Goal: Task Accomplishment & Management: Complete application form

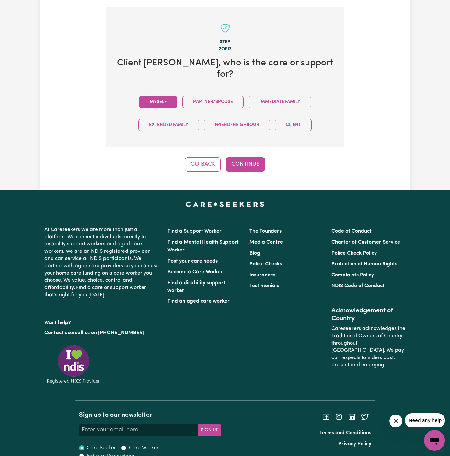
click at [159, 96] on button "Myself" at bounding box center [158, 102] width 38 height 13
click at [234, 157] on button "Continue" at bounding box center [245, 164] width 39 height 14
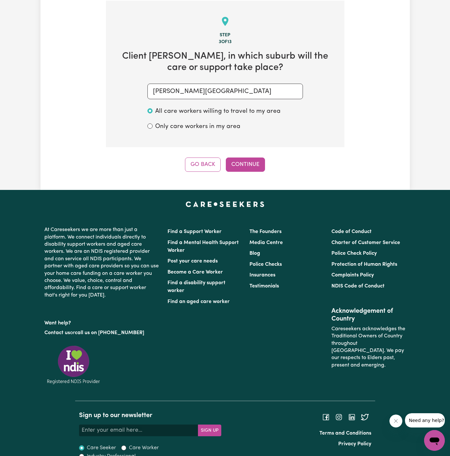
click at [233, 151] on div "Step 3 of 13 Client Carlton , in which suburb will the care or support take pla…" at bounding box center [225, 86] width 238 height 171
click at [247, 164] on button "Continue" at bounding box center [245, 164] width 39 height 14
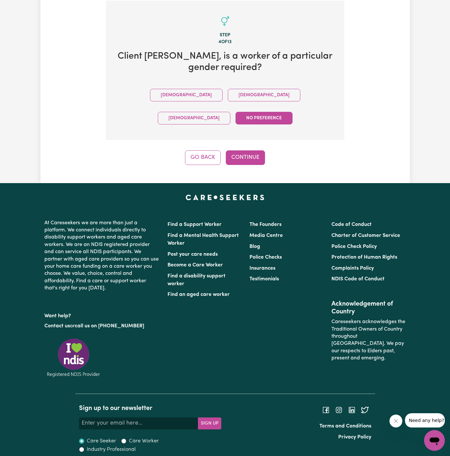
scroll to position [211, 0]
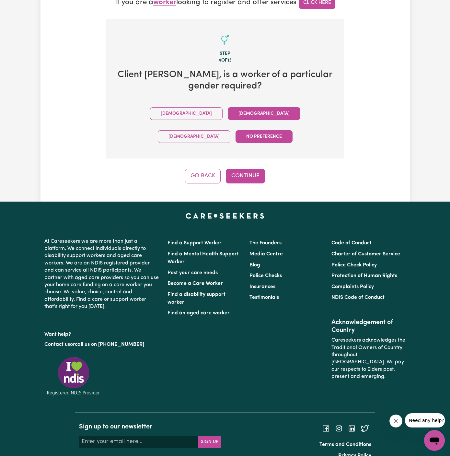
click at [228, 111] on button "Female" at bounding box center [264, 113] width 73 height 13
click at [247, 169] on button "Continue" at bounding box center [245, 176] width 39 height 14
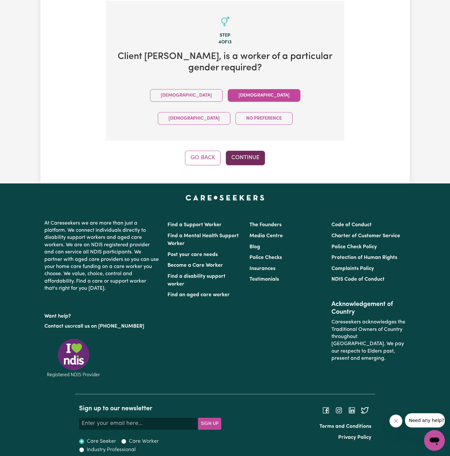
scroll to position [230, 0]
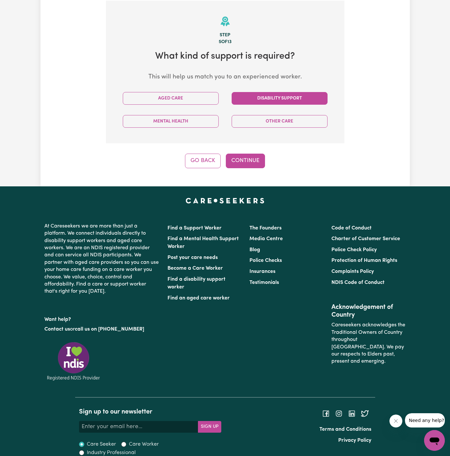
click at [287, 100] on button "Disability Support" at bounding box center [280, 98] width 96 height 13
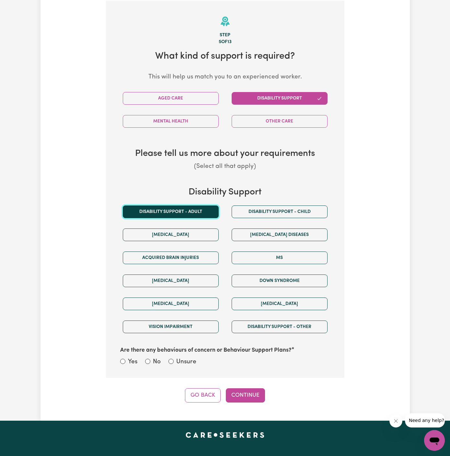
click at [201, 209] on button "Disability support - Adult" at bounding box center [171, 211] width 96 height 13
click at [194, 359] on label "Unsure" at bounding box center [186, 361] width 20 height 9
click at [174, 359] on input "Unsure" at bounding box center [170, 360] width 5 height 5
radio input "true"
click at [244, 384] on div "Step 5 of 13 What kind of support is required? This will help us match you to a…" at bounding box center [225, 202] width 238 height 402
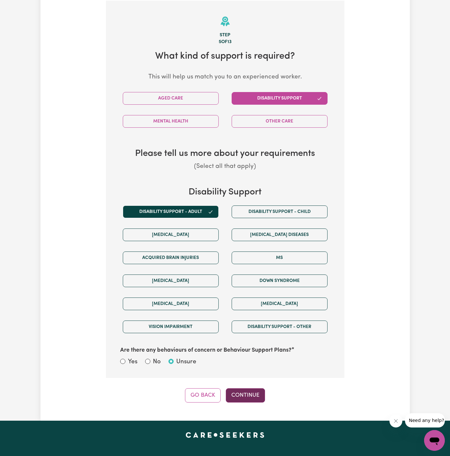
click at [251, 393] on button "Continue" at bounding box center [245, 395] width 39 height 14
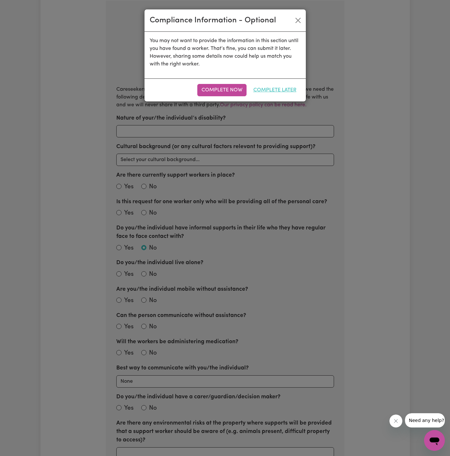
click at [276, 90] on button "Complete Later" at bounding box center [274, 90] width 51 height 12
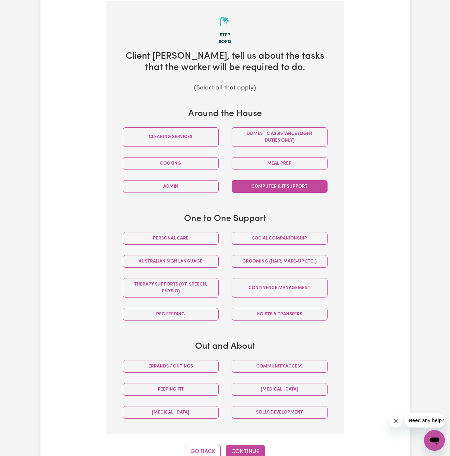
scroll to position [296, 0]
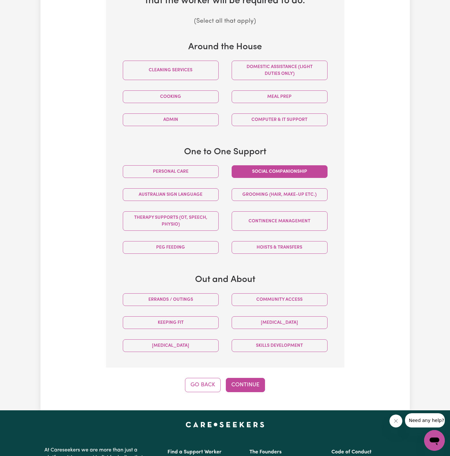
click at [300, 175] on button "Social companionship" at bounding box center [280, 171] width 96 height 13
click at [314, 296] on button "Community access" at bounding box center [280, 299] width 96 height 13
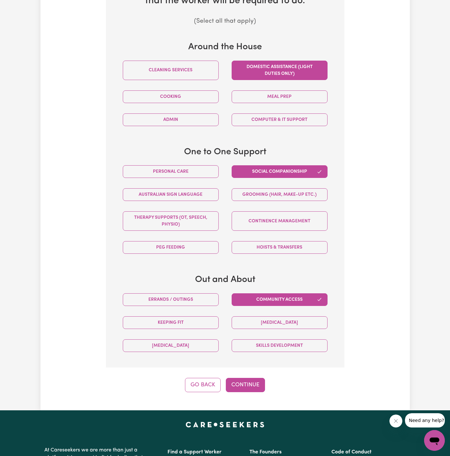
click at [309, 70] on button "Domestic assistance (light duties only)" at bounding box center [280, 70] width 96 height 19
click at [252, 384] on button "Continue" at bounding box center [245, 385] width 39 height 14
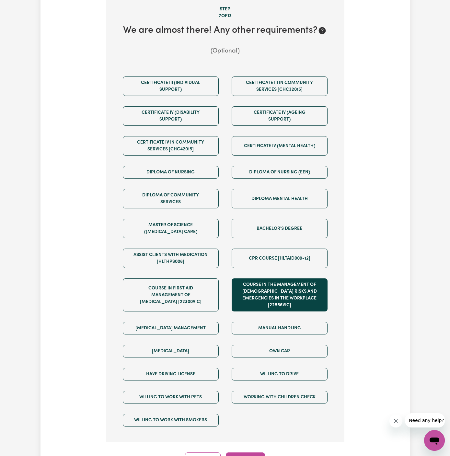
scroll to position [275, 0]
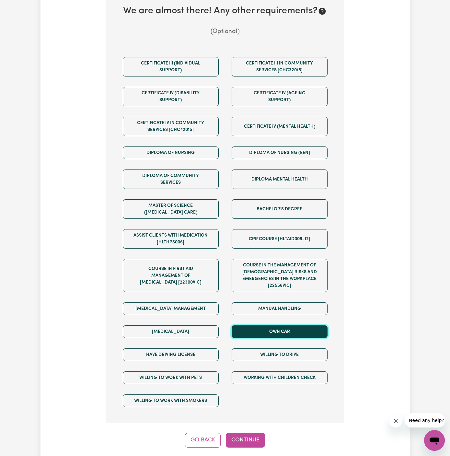
click at [278, 325] on button "Own Car" at bounding box center [280, 331] width 96 height 13
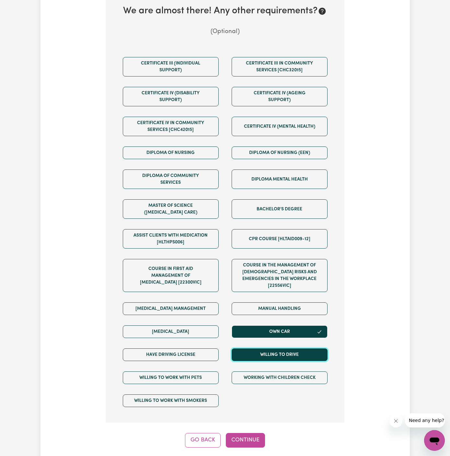
click at [278, 348] on button "Willing to drive" at bounding box center [280, 354] width 96 height 13
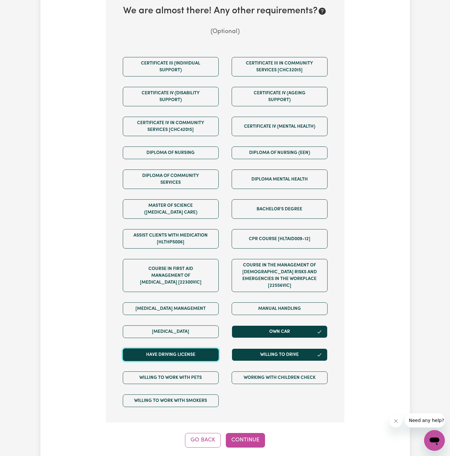
click at [206, 350] on button "Have driving license" at bounding box center [171, 354] width 96 height 13
click at [245, 433] on button "Continue" at bounding box center [245, 440] width 39 height 14
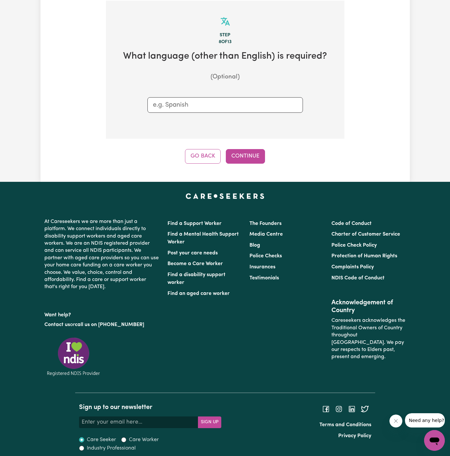
click at [227, 105] on input "text" at bounding box center [225, 105] width 144 height 10
type input "t"
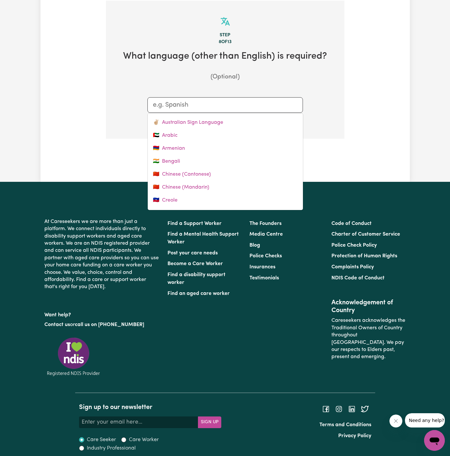
click at [325, 99] on section "Step 8 of 13 What language (other than English) is required? (Optional) ✌🏼 Aust…" at bounding box center [225, 70] width 238 height 138
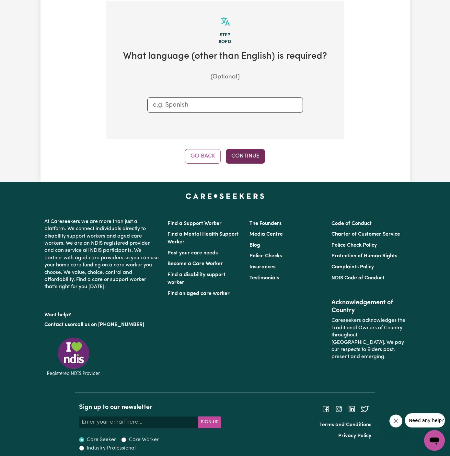
click at [245, 151] on button "Continue" at bounding box center [245, 156] width 39 height 14
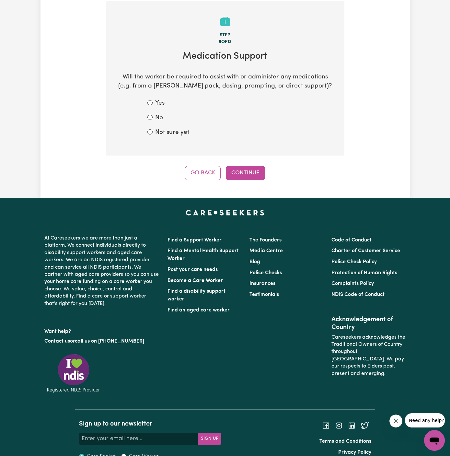
click at [163, 119] on div "No" at bounding box center [224, 117] width 155 height 9
click at [147, 118] on div "No" at bounding box center [224, 117] width 155 height 9
click at [153, 116] on div "No" at bounding box center [224, 117] width 155 height 9
click at [150, 118] on input "No" at bounding box center [149, 117] width 5 height 5
radio input "true"
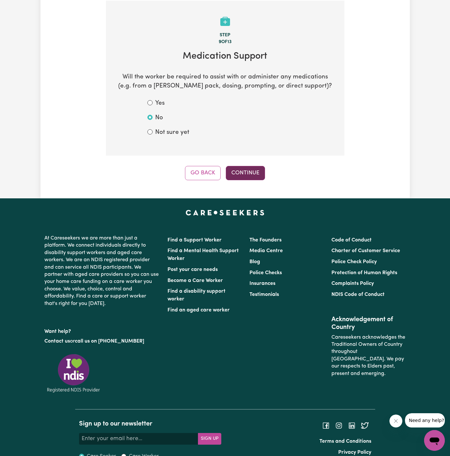
click at [248, 170] on button "Continue" at bounding box center [245, 173] width 39 height 14
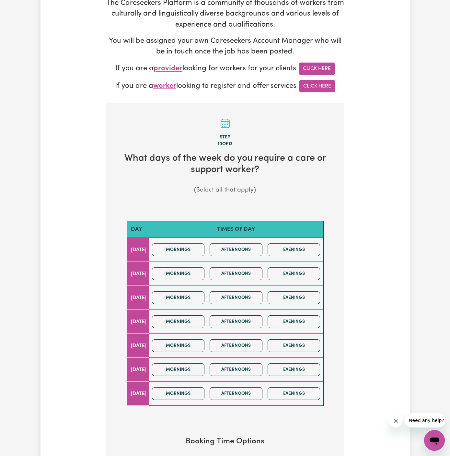
scroll to position [127, 0]
click at [197, 251] on button "Mornings" at bounding box center [178, 250] width 53 height 13
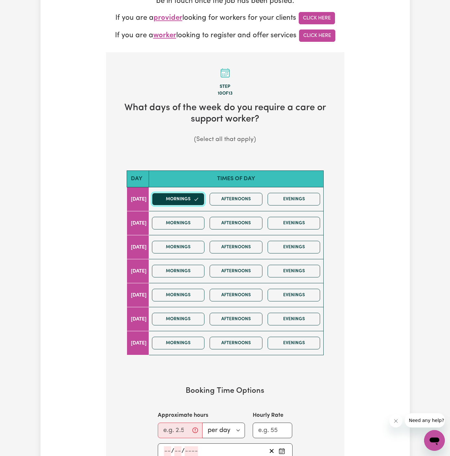
scroll to position [230, 0]
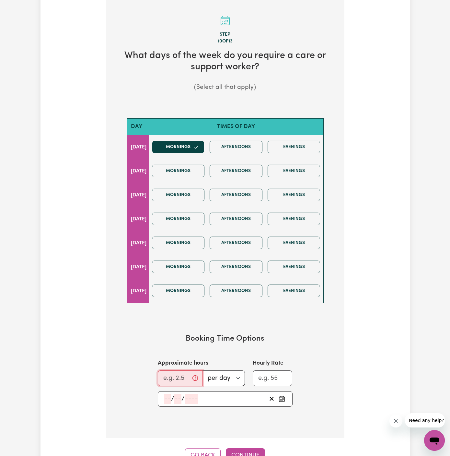
click at [178, 375] on input "Approximate hours" at bounding box center [180, 378] width 45 height 16
type input "1"
click at [168, 396] on input "number" at bounding box center [167, 399] width 7 height 10
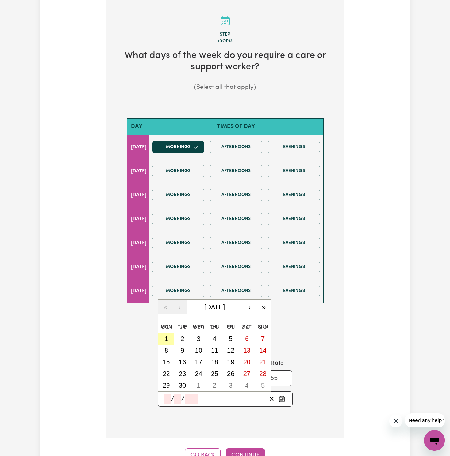
click at [165, 333] on button "1" at bounding box center [166, 339] width 16 height 12
type input "2025-09-01"
type input "1"
type input "9"
type input "2025"
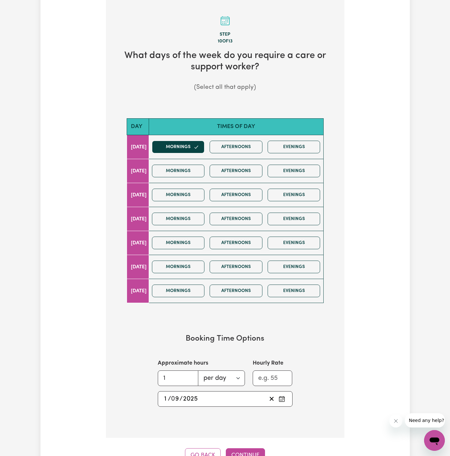
click at [247, 419] on section "Step 10 of 13 What days of the week do you require a care or support worker? (S…" at bounding box center [225, 219] width 238 height 438
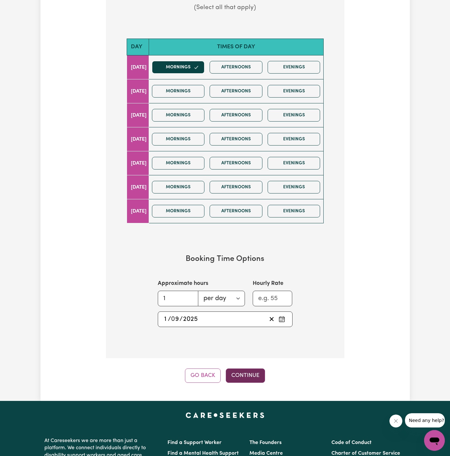
click at [251, 369] on button "Continue" at bounding box center [245, 375] width 39 height 14
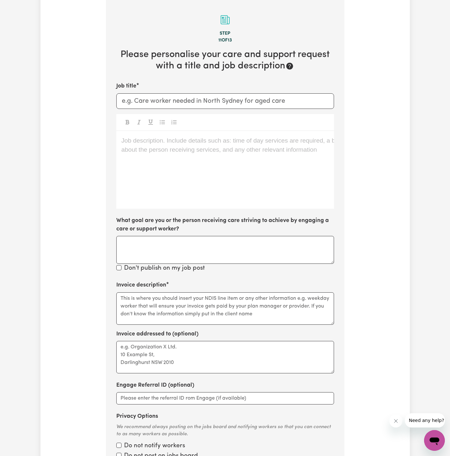
scroll to position [230, 0]
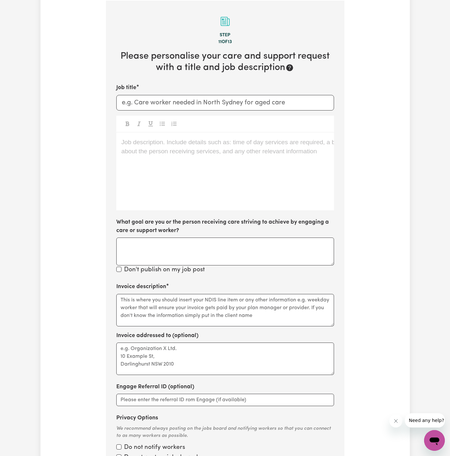
click at [194, 160] on div "Job description. Include details such as: time of day services are required, a …" at bounding box center [225, 171] width 218 height 78
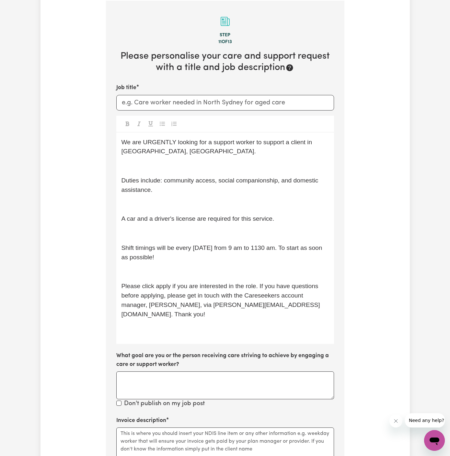
click at [161, 171] on div "We are URGENTLY looking for a support worker to support a client in Rydalmere, …" at bounding box center [225, 237] width 218 height 211
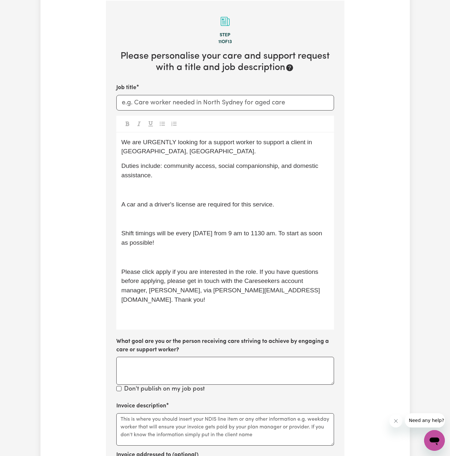
click at [162, 188] on p "﻿" at bounding box center [224, 189] width 207 height 9
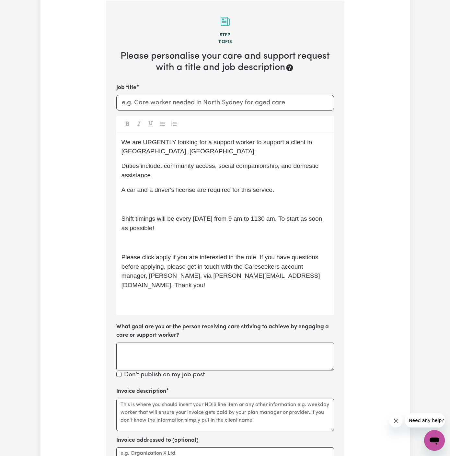
click at [158, 212] on div "We are URGENTLY looking for a support worker to support a client in Rydalmere, …" at bounding box center [225, 223] width 218 height 182
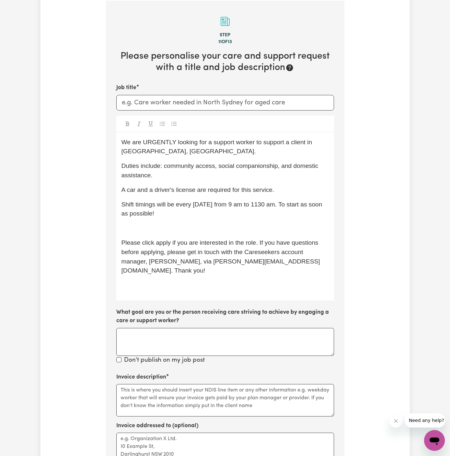
click at [142, 219] on div "We are URGENTLY looking for a support worker to support a client in Rydalmere, …" at bounding box center [225, 216] width 218 height 168
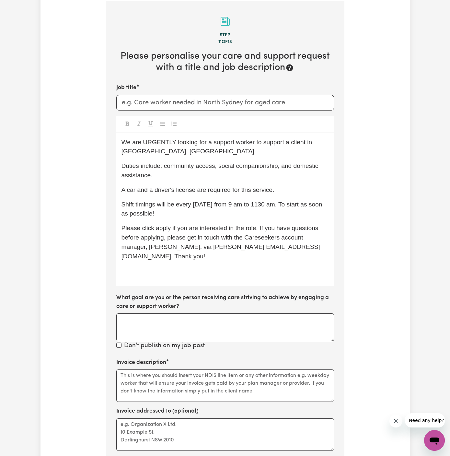
click at [144, 266] on p "﻿" at bounding box center [224, 270] width 207 height 9
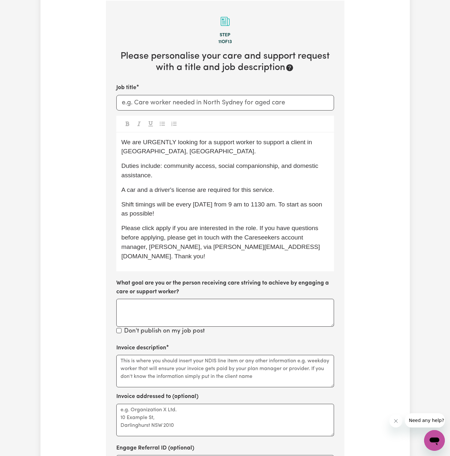
click at [157, 228] on span "Please click apply if you are interested in the role. If you have questions bef…" at bounding box center [220, 241] width 199 height 35
click at [209, 143] on span "We are URGENTLY looking for a support worker to support a client in Rydalmere, …" at bounding box center [217, 147] width 192 height 16
click at [216, 144] on span "We are URGENTLY looking for a support worker to support a client in Rydalmere, …" at bounding box center [217, 147] width 192 height 16
click at [161, 143] on span "We are URGENTLY looking for a support worker to support a client in Rydalmere, …" at bounding box center [217, 147] width 192 height 16
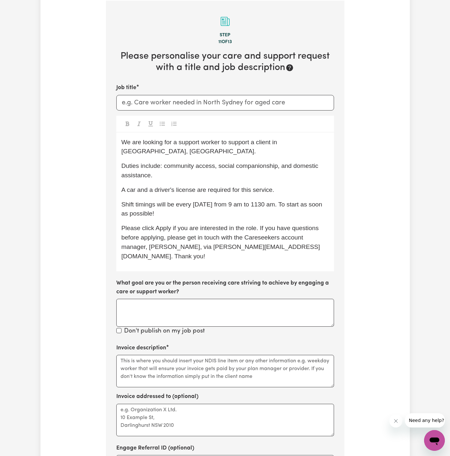
click at [187, 162] on span "Duties include: community access, social companionship, and domestic assistance." at bounding box center [220, 170] width 199 height 16
click at [178, 142] on span "We are looking for a support worker to support a client in Rydalmere, NSW." at bounding box center [199, 147] width 157 height 16
click at [248, 165] on span "Duties include: community access, social companionship, and domestic assistance." at bounding box center [220, 170] width 199 height 16
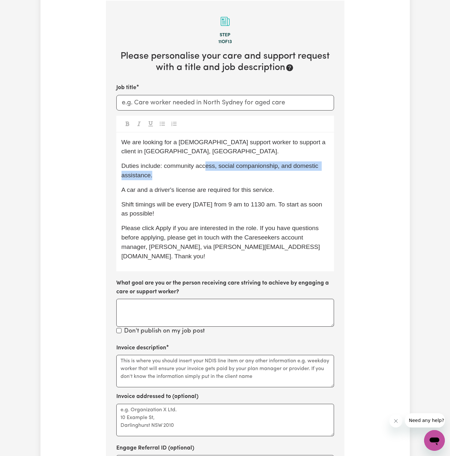
click at [207, 170] on p "Duties include: community access, social companionship, and domestic assistance." at bounding box center [224, 170] width 207 height 19
click at [259, 169] on p "Duties include: community access, social companionship, and domestic assistance." at bounding box center [224, 170] width 207 height 19
click at [271, 168] on span "Duties include: community access, social companionship, and domestic assistance." at bounding box center [220, 170] width 199 height 16
click at [218, 195] on div "We are looking for a female support worker to support a client in Rydalmere, NS…" at bounding box center [225, 201] width 218 height 139
click at [273, 191] on span "A car and a driver's license are required for this service." at bounding box center [197, 189] width 153 height 7
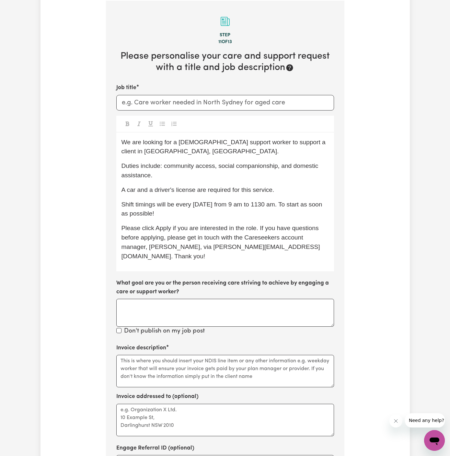
click at [264, 212] on p "Shift timings will be every Wednesday from 9 am to 1130 am. To start as soon as…" at bounding box center [224, 209] width 207 height 19
click at [265, 201] on span "Shift timings will be every Wednesday from 9 am to 1130 am. To start as soon as…" at bounding box center [222, 209] width 202 height 16
click at [211, 206] on span "Shift timings will be every Wednesday from 9 am to 1130 am. To start as soon as…" at bounding box center [222, 209] width 202 height 16
click at [179, 205] on span "Shift timings will be every Wednesday from 9 am to 1130 am. To start as soon as…" at bounding box center [222, 209] width 202 height 16
drag, startPoint x: 176, startPoint y: 205, endPoint x: 189, endPoint y: 215, distance: 16.6
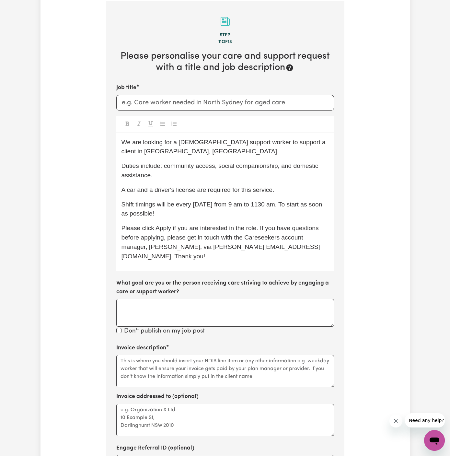
click at [189, 215] on p "Shift timings will be every Wednesday from 9 am to 1130 am. To start as soon as…" at bounding box center [224, 209] width 207 height 19
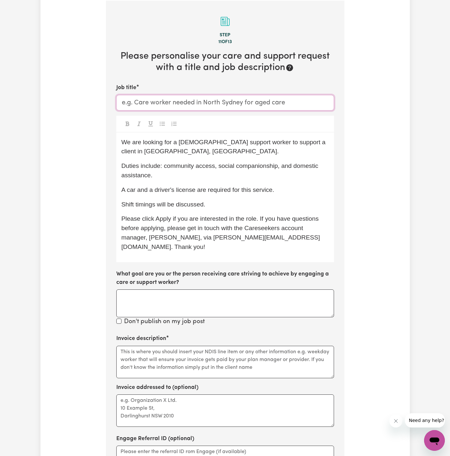
click at [203, 106] on input "Job title" at bounding box center [225, 103] width 218 height 16
paste input "Carlton"
type input "Female Support Worker Needed In Carlton, VIC"
click at [265, 133] on div "We are looking for a female support worker to support a client in Rydalmere, NS…" at bounding box center [225, 197] width 218 height 130
drag, startPoint x: 276, startPoint y: 142, endPoint x: 283, endPoint y: 150, distance: 10.1
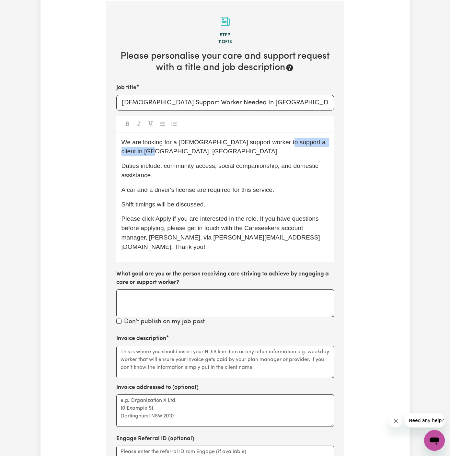
click at [283, 150] on p "We are looking for a female support worker to support a client in Rydalmere, NS…" at bounding box center [224, 147] width 207 height 19
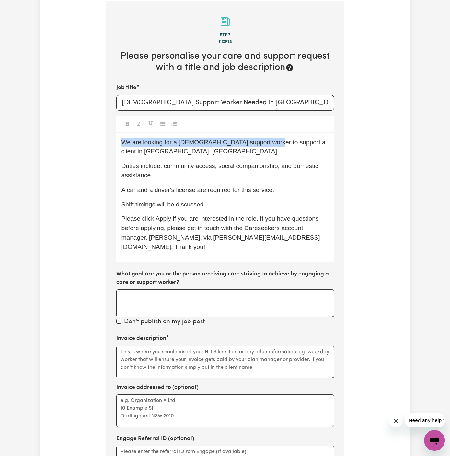
drag, startPoint x: 237, startPoint y: 134, endPoint x: 191, endPoint y: 138, distance: 46.8
click at [191, 139] on span "We are looking for a female support worker to support a client in Rydalmere, NS…" at bounding box center [224, 147] width 206 height 16
click at [168, 147] on span "We are looking for a female support worker to support a client in Rydalmere, NS…" at bounding box center [224, 147] width 206 height 16
drag, startPoint x: 122, startPoint y: 152, endPoint x: 165, endPoint y: 153, distance: 43.1
click at [165, 153] on span "We are looking for a female support worker to support a client in Rydalmere, NS…" at bounding box center [224, 147] width 206 height 16
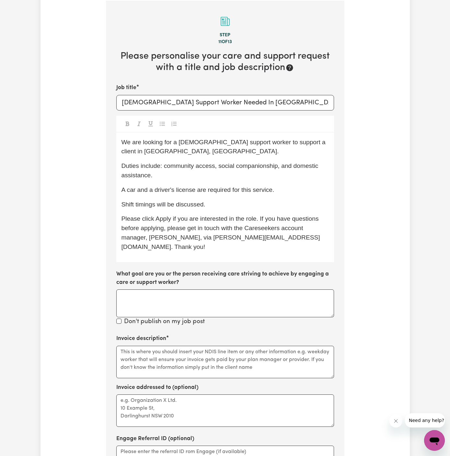
click at [223, 162] on span "Duties include: community access, social companionship, and domestic assistance." at bounding box center [220, 170] width 199 height 16
click at [176, 167] on span "Duties include: community access, social companionship, and domestic assistance." at bounding box center [220, 170] width 199 height 16
click at [168, 153] on p "We are looking for a female support worker to support a client in Carlton, VIC." at bounding box center [224, 147] width 207 height 19
click at [178, 162] on span "Duties include: community access, social companionship, and domestic assistance." at bounding box center [220, 170] width 199 height 16
click at [177, 172] on p "Duties include: community access, social companionship, and domestic assistance." at bounding box center [224, 170] width 207 height 19
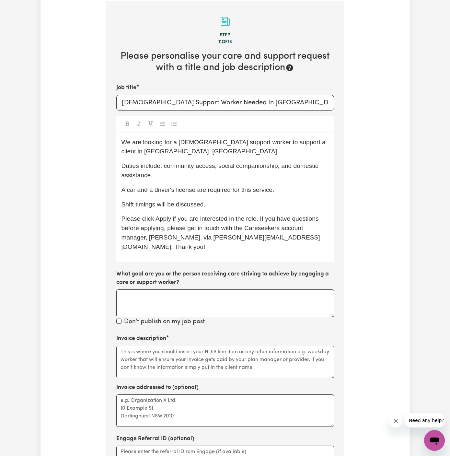
click at [222, 203] on p "Shift timings will be discussed." at bounding box center [224, 204] width 207 height 9
click at [207, 203] on span "Shift timings will be discussed. (will be" at bounding box center [173, 204] width 105 height 7
click at [229, 205] on p "Shift timings will be discussed (will be" at bounding box center [224, 204] width 207 height 9
click at [232, 205] on span "Shift timings will be discussed (will be 8 to 10 hours per week)." at bounding box center [207, 204] width 172 height 7
click at [187, 181] on div "We are looking for a female support worker to support a client in Carlton, VIC.…" at bounding box center [225, 197] width 218 height 130
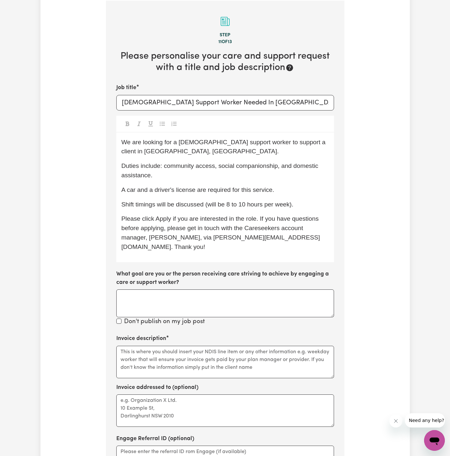
click at [188, 161] on p "Duties include: community access, social companionship, and domestic assistance." at bounding box center [224, 170] width 207 height 19
click at [190, 150] on p "We are looking for a female support worker to support a client in Carlton, VIC." at bounding box center [224, 147] width 207 height 19
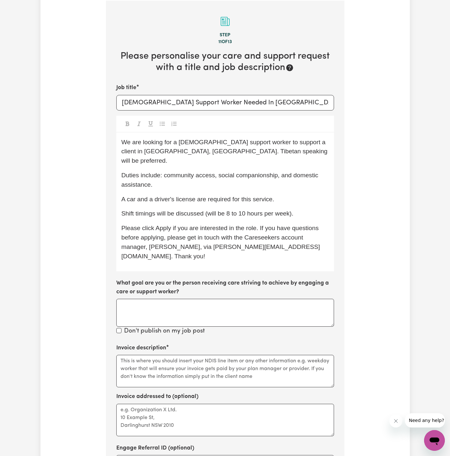
click at [173, 172] on span "Duties include: community access, social companionship, and domestic assistance." at bounding box center [220, 180] width 199 height 16
click at [203, 175] on p "Duties include: community access, social companionship, and domestic assistance." at bounding box center [224, 180] width 207 height 19
click at [233, 156] on div "We are looking for a female support worker to support a client in Carlton, VIC.…" at bounding box center [225, 201] width 218 height 139
click at [273, 159] on div "We are looking for a female support worker to support a client in Carlton, VIC.…" at bounding box center [225, 201] width 218 height 139
click at [254, 195] on p "A car and a driver's license are required for this service." at bounding box center [224, 199] width 207 height 9
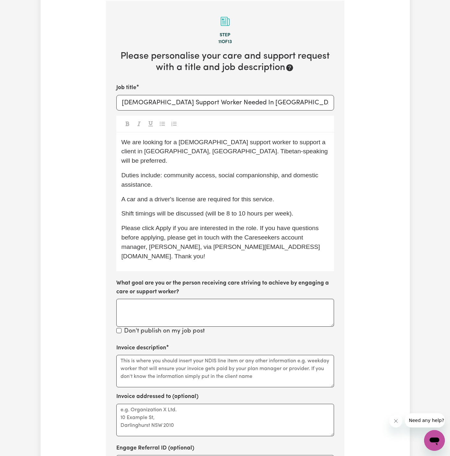
click at [285, 179] on p "Duties include: community access, social companionship, and domestic assistance." at bounding box center [224, 180] width 207 height 19
click at [246, 224] on span "Please click Apply if you are interested in the role. If you have questions bef…" at bounding box center [220, 241] width 199 height 35
click at [167, 355] on textarea "Invoice description" at bounding box center [225, 371] width 218 height 32
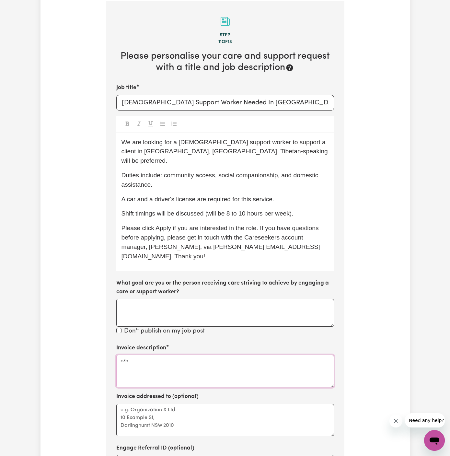
paste textarea "Caring Harbour"
click at [133, 355] on textarea "c/o Caring Harbour" at bounding box center [225, 371] width 218 height 32
type textarea "c/o Caring Harbour"
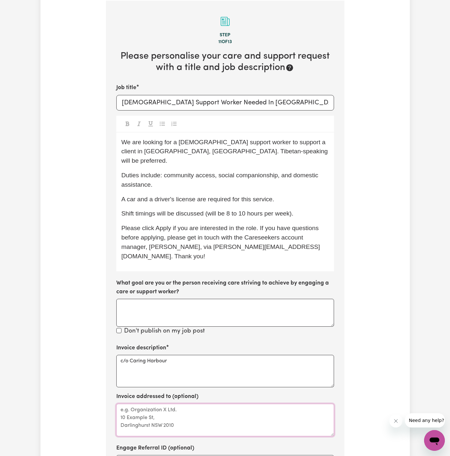
click at [148, 403] on textarea "Invoice addressed to (optional)" at bounding box center [225, 419] width 218 height 32
paste textarea "c/o Caring Harbour"
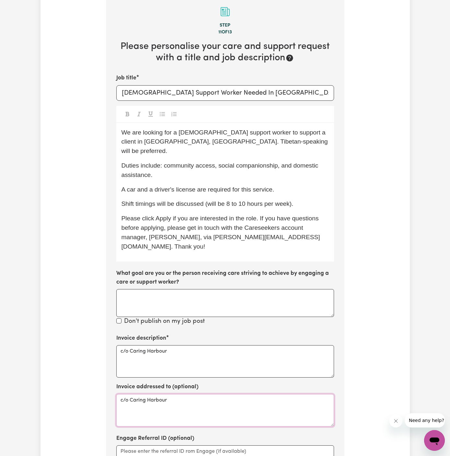
scroll to position [235, 0]
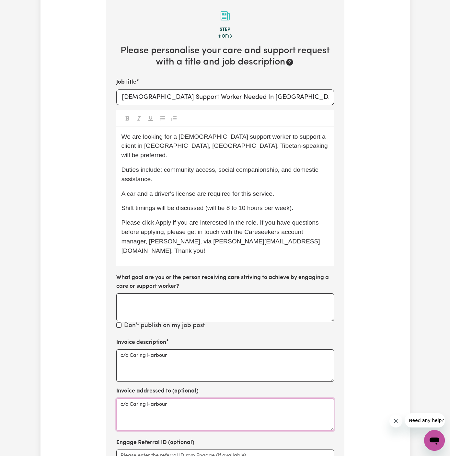
type textarea "c/o Caring Harbour"
click at [318, 219] on p "Please click Apply if you are interested in the role. If you have questions bef…" at bounding box center [224, 236] width 207 height 37
click at [317, 203] on p "Shift timings will be discussed (will be 8 to 10 hours per week)." at bounding box center [224, 207] width 207 height 9
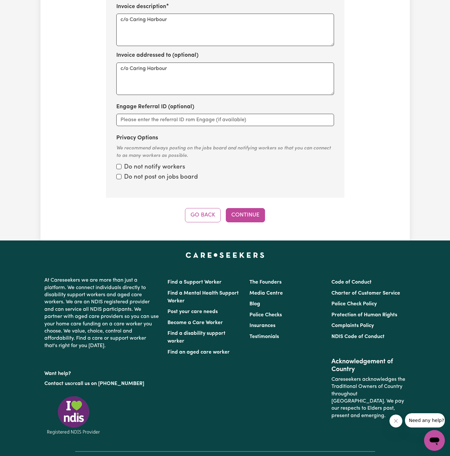
scroll to position [622, 0]
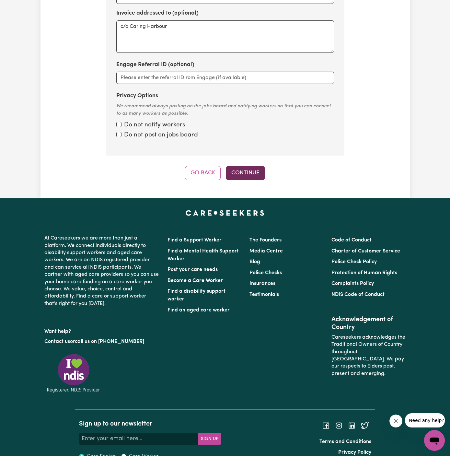
click at [253, 166] on button "Continue" at bounding box center [245, 173] width 39 height 14
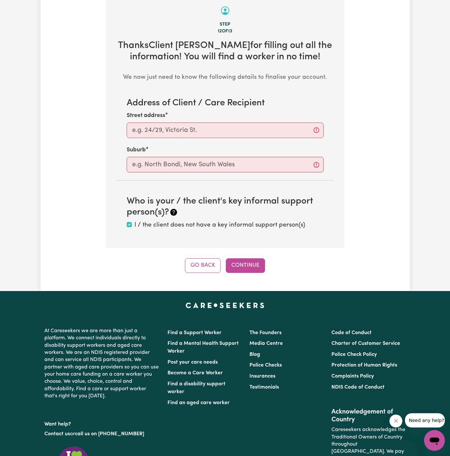
scroll to position [230, 0]
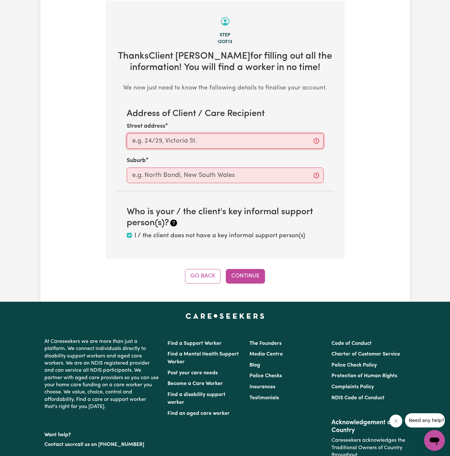
click at [155, 141] on input "Street address" at bounding box center [225, 141] width 197 height 16
paste input "Carlton"
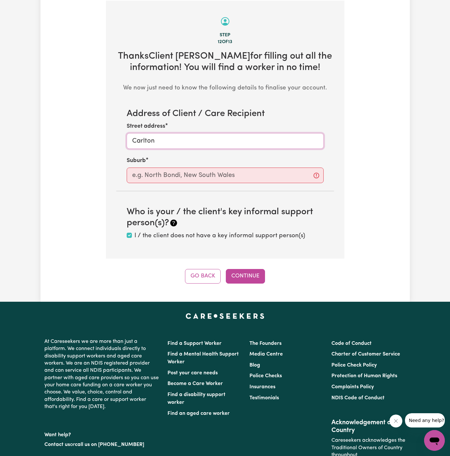
type input "Carlton"
click at [149, 174] on input "text" at bounding box center [225, 175] width 197 height 16
paste input "Carlton"
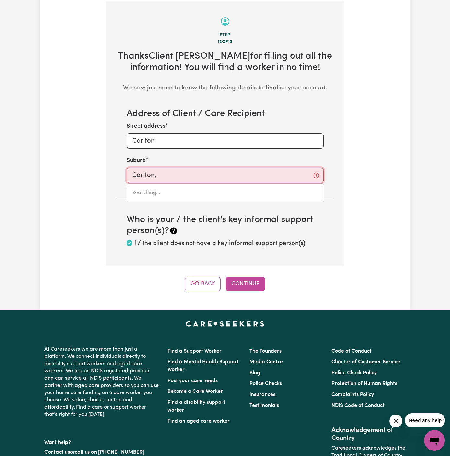
type input "Carlton,"
type input "Carlton, New South Wales, 2218"
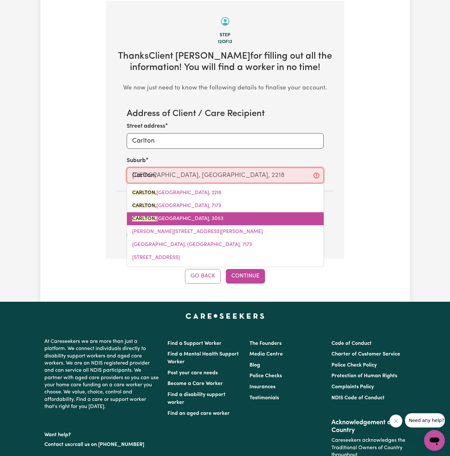
click at [177, 213] on link "CARLTON, Victoria, 3053" at bounding box center [225, 218] width 197 height 13
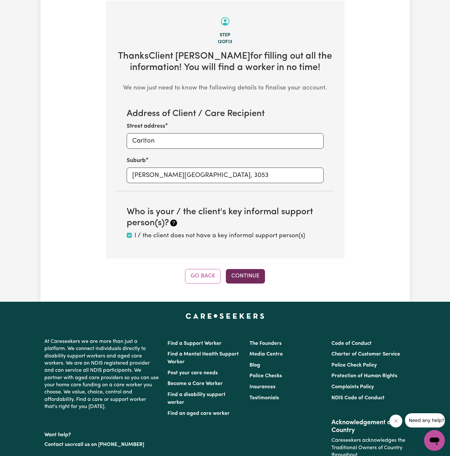
click at [259, 277] on button "Continue" at bounding box center [245, 276] width 39 height 14
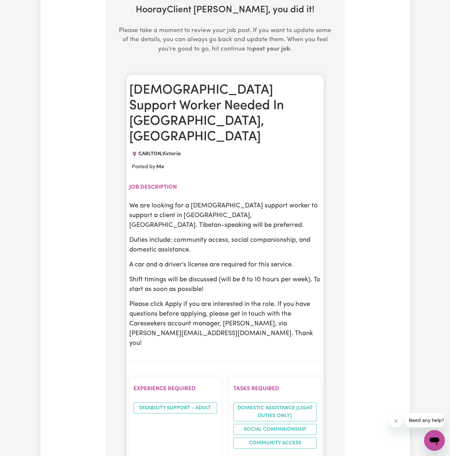
scroll to position [285, 0]
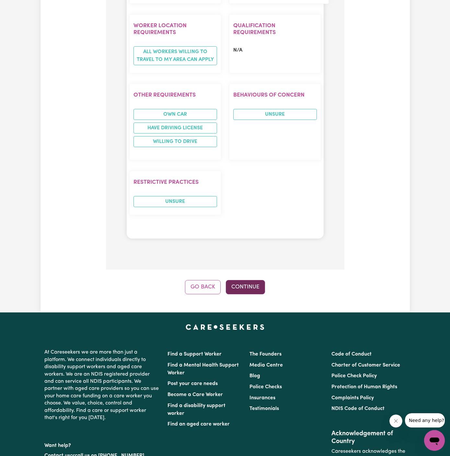
click at [250, 280] on button "Continue" at bounding box center [245, 287] width 39 height 14
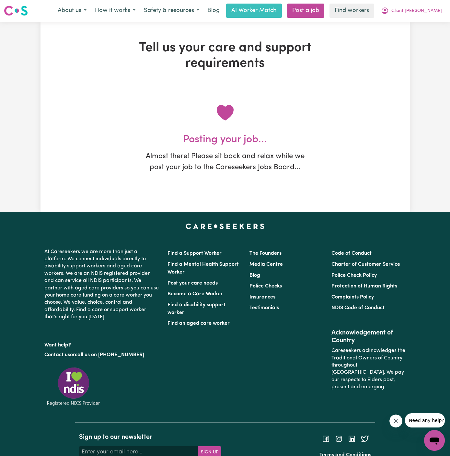
scroll to position [0, 0]
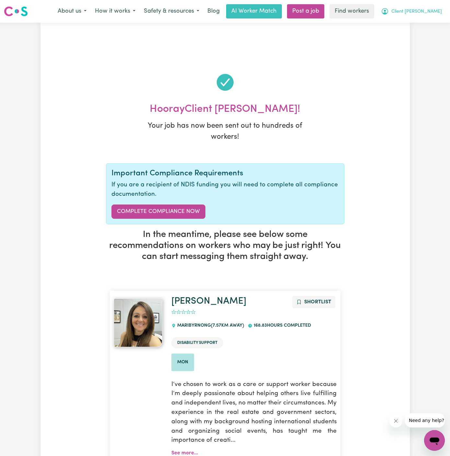
click at [427, 11] on span "Client [PERSON_NAME]" at bounding box center [416, 11] width 51 height 7
click at [427, 19] on link "My Dashboard" at bounding box center [419, 25] width 51 height 12
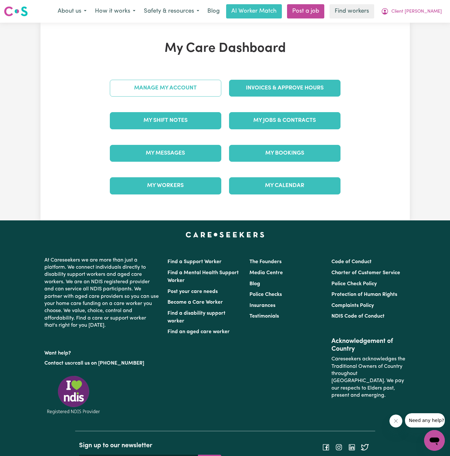
click at [201, 86] on link "Manage My Account" at bounding box center [165, 88] width 111 height 17
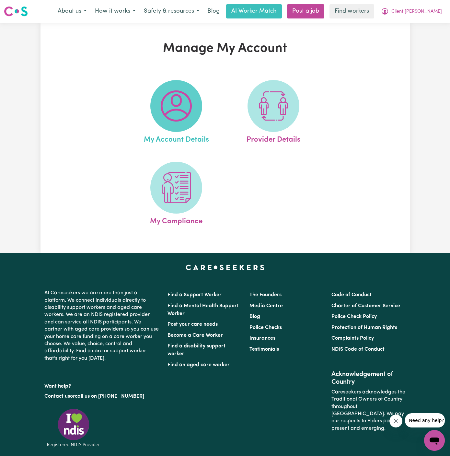
click at [186, 86] on span at bounding box center [176, 106] width 52 height 52
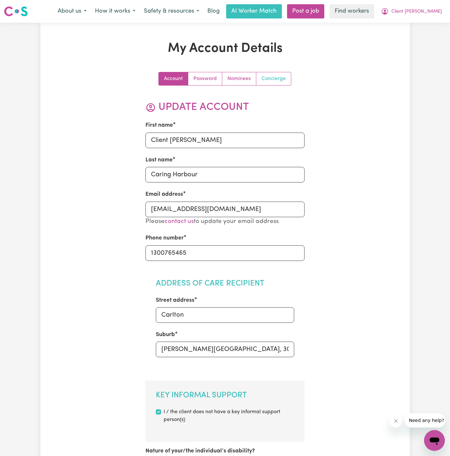
click at [282, 76] on link "Concierge" at bounding box center [273, 78] width 35 height 13
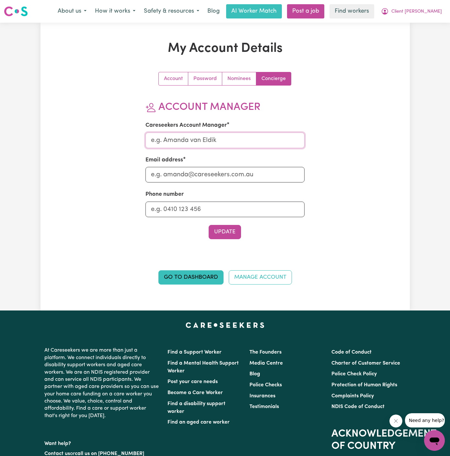
click at [217, 142] on input "Careseekers Account Manager" at bounding box center [224, 140] width 159 height 16
type input "Annie"
click at [223, 177] on input "Email address" at bounding box center [224, 175] width 159 height 16
type input "annie@careseekers.com.au"
click at [234, 204] on input "Phone number" at bounding box center [224, 209] width 159 height 16
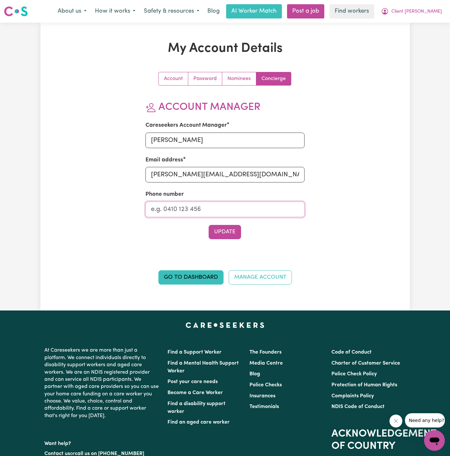
type input "1300765465"
click at [229, 229] on button "Update" at bounding box center [225, 232] width 32 height 14
click at [235, 229] on button "Update" at bounding box center [225, 232] width 32 height 14
click at [430, 9] on span "Client [PERSON_NAME]" at bounding box center [416, 11] width 51 height 7
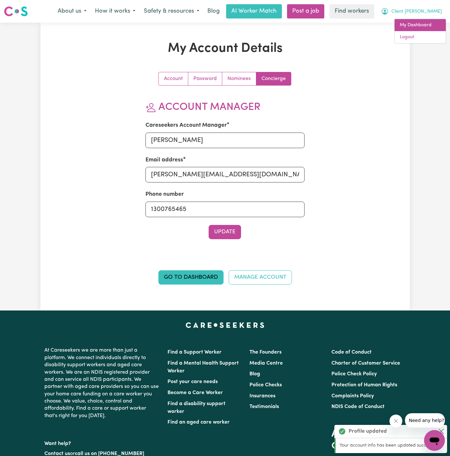
click at [429, 23] on link "My Dashboard" at bounding box center [419, 25] width 51 height 12
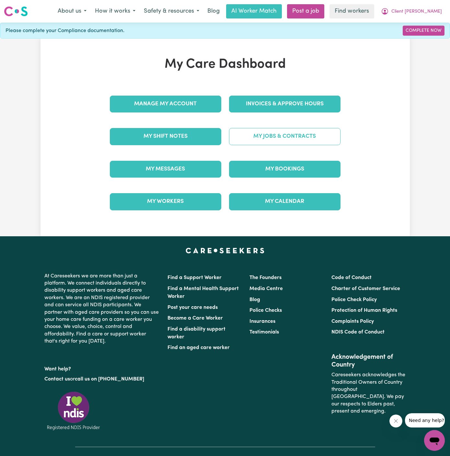
click at [306, 138] on link "My Jobs & Contracts" at bounding box center [284, 136] width 111 height 17
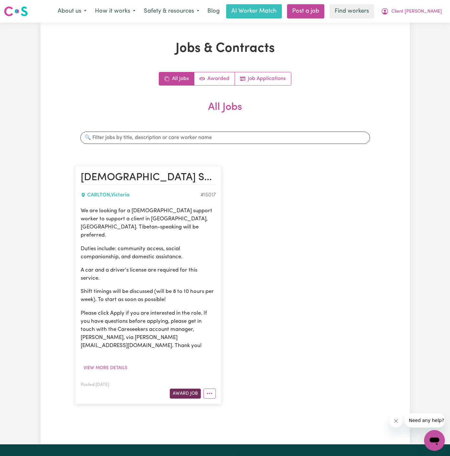
click at [181, 388] on button "Award Job" at bounding box center [185, 393] width 31 height 10
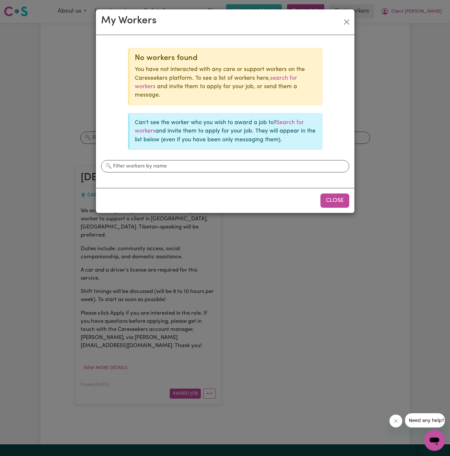
click at [342, 198] on button "Close" at bounding box center [334, 200] width 29 height 14
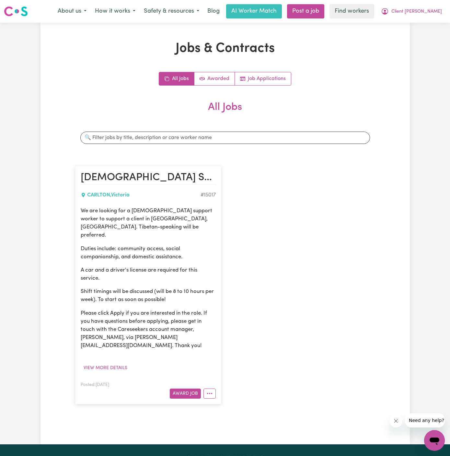
click at [276, 236] on div "Female Support Worker Needed In Carlton, VIC CARLTON , Victoria # 15017 We are …" at bounding box center [225, 284] width 308 height 251
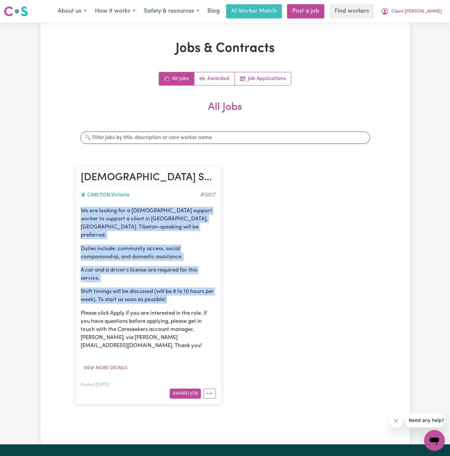
drag, startPoint x: 81, startPoint y: 210, endPoint x: 191, endPoint y: 299, distance: 142.0
click at [191, 299] on div "We are looking for a female support worker to support a client in Carlton, VIC.…" at bounding box center [148, 278] width 135 height 143
copy div "We are looking for a female support worker to support a client in Carlton, VIC.…"
click at [424, 11] on span "Client [PERSON_NAME]" at bounding box center [416, 11] width 51 height 7
click at [424, 21] on link "My Dashboard" at bounding box center [419, 25] width 51 height 12
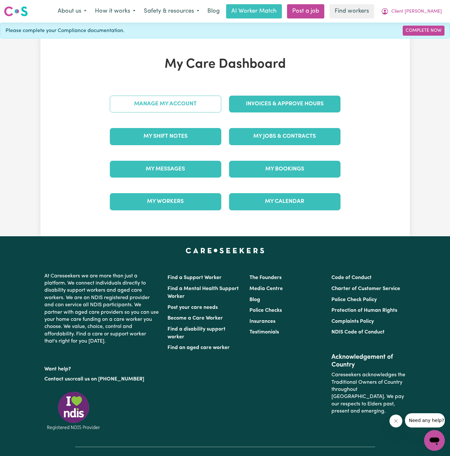
click at [169, 105] on link "Manage My Account" at bounding box center [165, 104] width 111 height 17
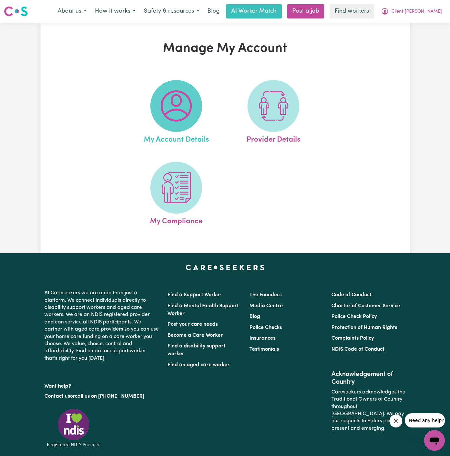
click at [200, 109] on span at bounding box center [176, 106] width 52 height 52
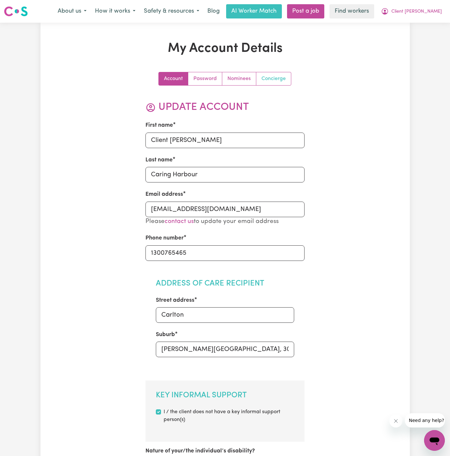
click at [273, 72] on link "Concierge" at bounding box center [273, 78] width 35 height 13
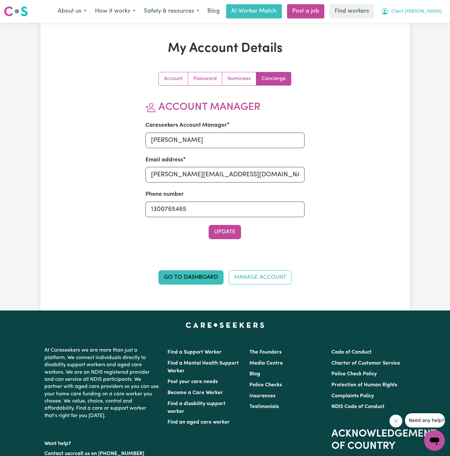
click at [436, 15] on button "Client [PERSON_NAME]" at bounding box center [411, 12] width 69 height 14
click at [427, 20] on link "My Dashboard" at bounding box center [419, 25] width 51 height 12
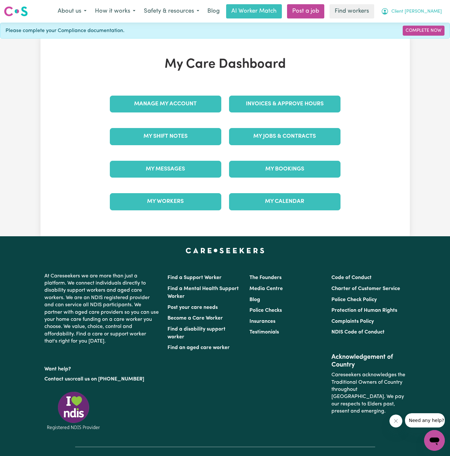
click at [427, 13] on span "Client [PERSON_NAME]" at bounding box center [416, 11] width 51 height 7
click at [425, 35] on link "Logout" at bounding box center [419, 37] width 51 height 12
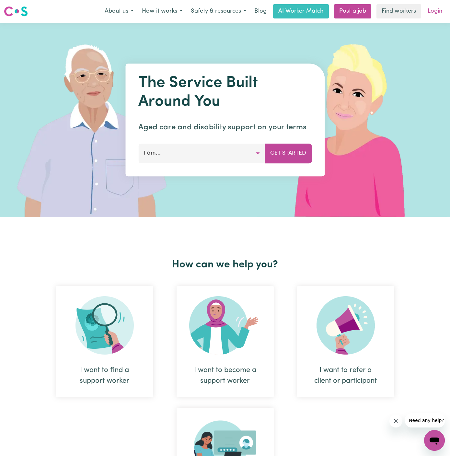
click at [434, 12] on link "Login" at bounding box center [435, 11] width 22 height 14
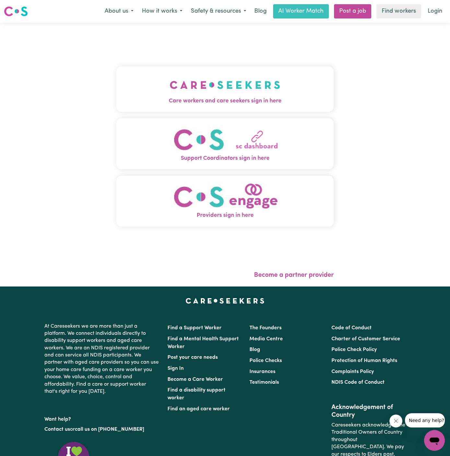
click at [242, 81] on img "Care workers and care seekers sign in here" at bounding box center [225, 85] width 110 height 24
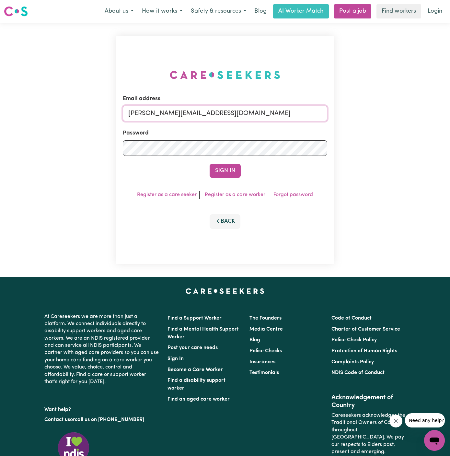
click at [266, 114] on input "dyan@careseekers.com.au" at bounding box center [225, 114] width 204 height 16
drag, startPoint x: 161, startPoint y: 115, endPoint x: 374, endPoint y: 116, distance: 213.4
click at [374, 116] on div "Email address superuser~BrendanEppingHCK@careseekers.com.au Password Sign In Re…" at bounding box center [225, 150] width 450 height 254
type input "superuser~MaryDeJoodtHCK@careseekers.com.au"
click at [231, 166] on button "Sign In" at bounding box center [225, 171] width 31 height 14
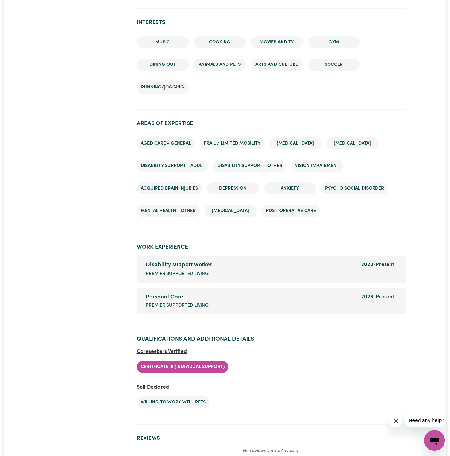
scroll to position [941, 0]
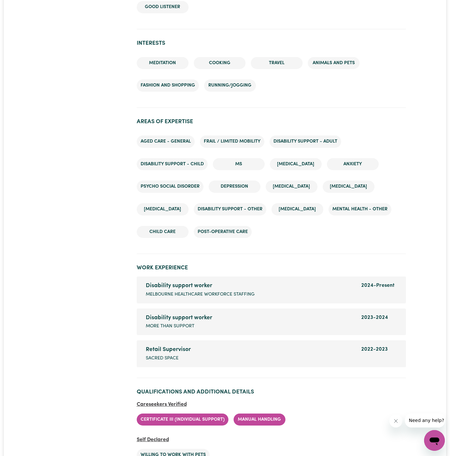
scroll to position [872, 0]
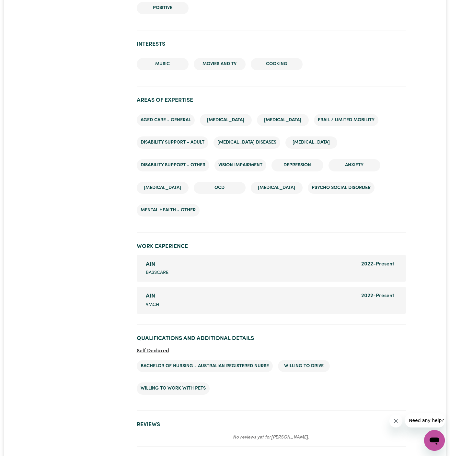
scroll to position [781, 0]
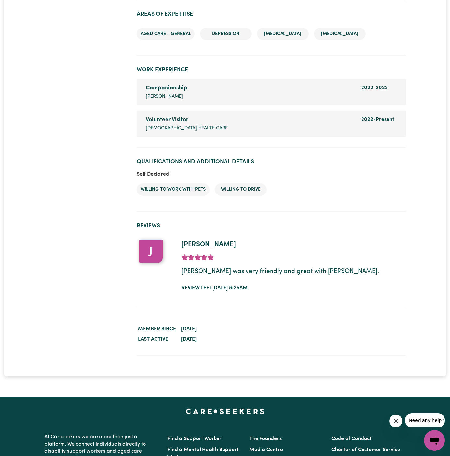
scroll to position [876, 0]
